Goal: Ask a question

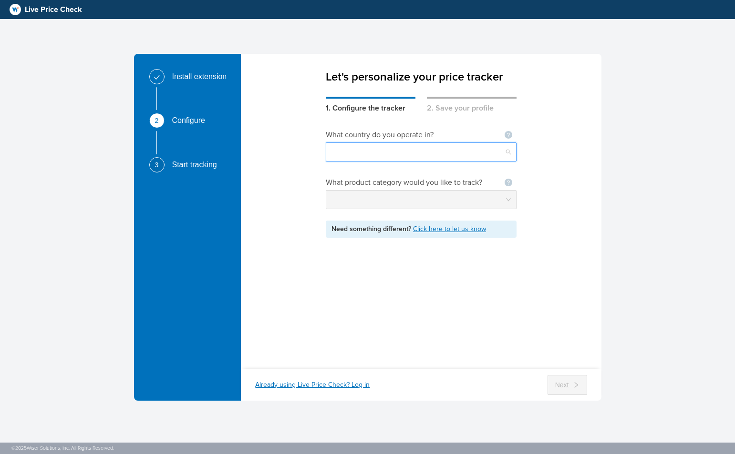
click at [397, 146] on input "search" at bounding box center [420, 152] width 179 height 18
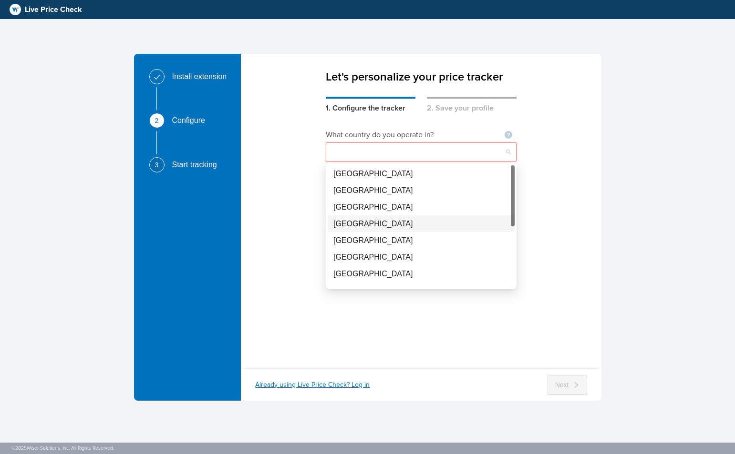
scroll to position [45, 0]
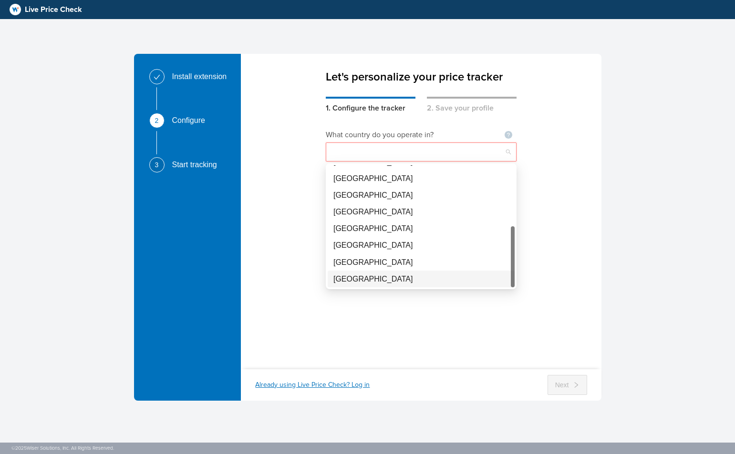
click at [351, 277] on div "[GEOGRAPHIC_DATA]" at bounding box center [420, 279] width 175 height 12
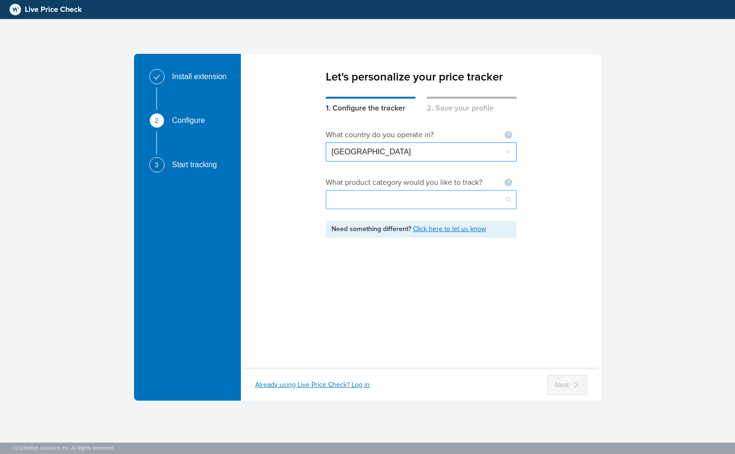
click at [505, 200] on input "search" at bounding box center [420, 200] width 179 height 18
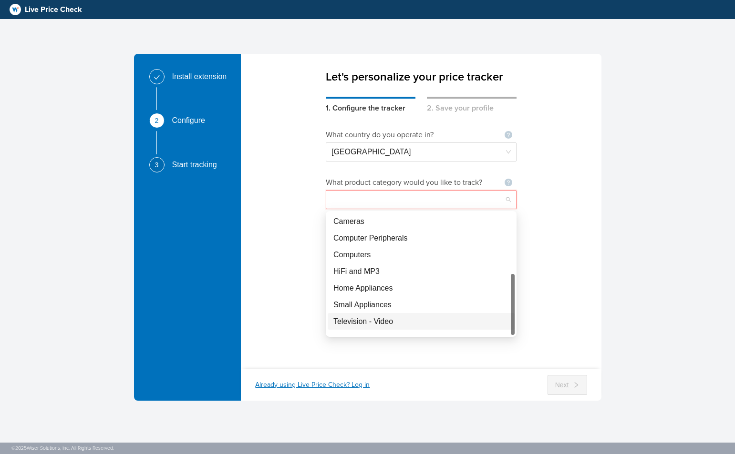
scroll to position [12, 0]
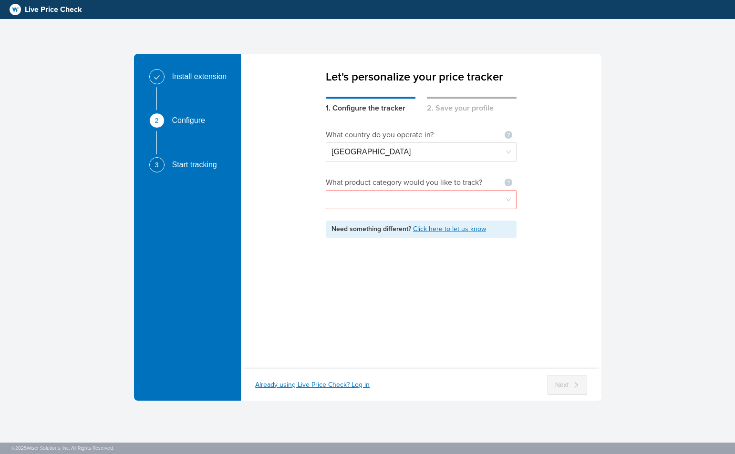
click at [556, 247] on div "What country do you operate in? Not seeing your country ? Let us know [GEOGRAPH…" at bounding box center [421, 235] width 360 height 243
click at [463, 230] on link "Click here to let us know" at bounding box center [449, 229] width 73 height 8
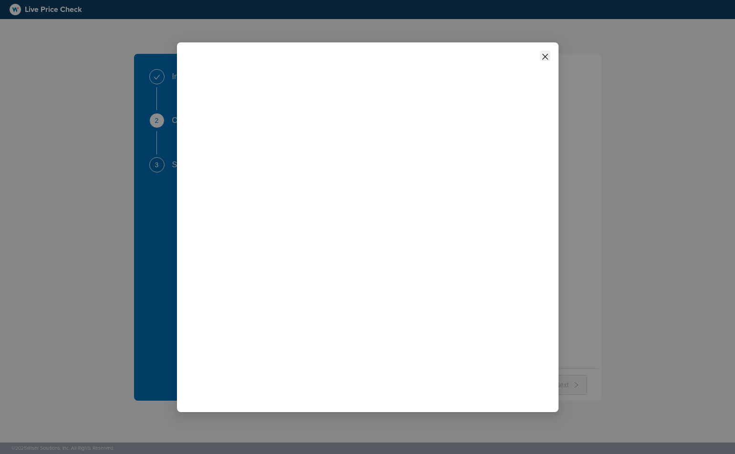
click at [545, 56] on icon "close" at bounding box center [545, 57] width 8 height 8
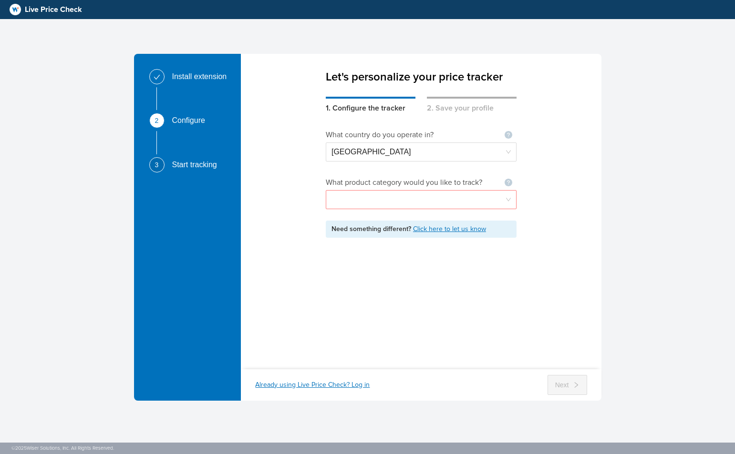
click at [509, 199] on input "search" at bounding box center [420, 200] width 179 height 18
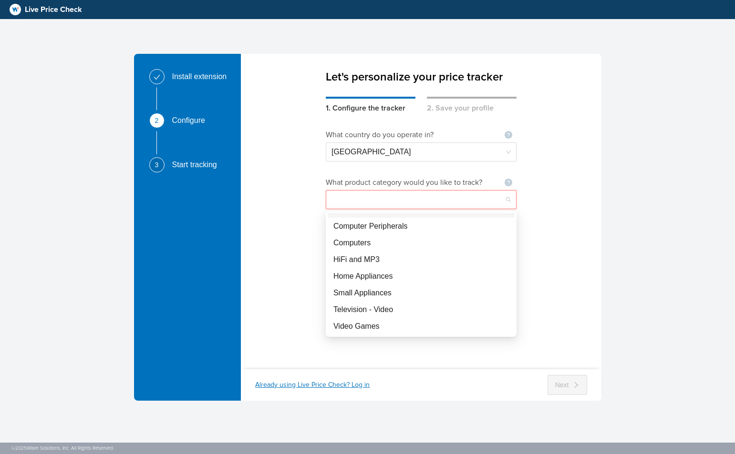
click at [560, 195] on div "What country do you operate in? Not seeing your country ? Let us know [GEOGRAPH…" at bounding box center [421, 235] width 360 height 243
